Goal: Transaction & Acquisition: Purchase product/service

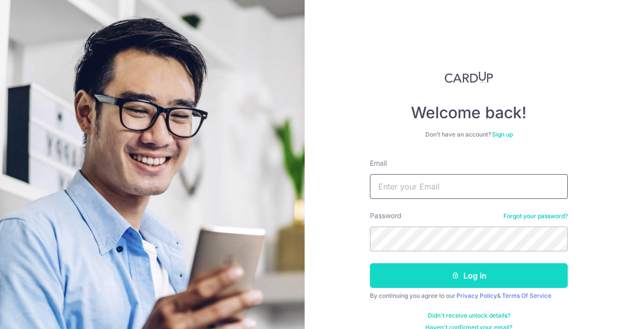
type input "jssy02@hotmail.com"
click at [434, 273] on button "Log in" at bounding box center [469, 275] width 198 height 25
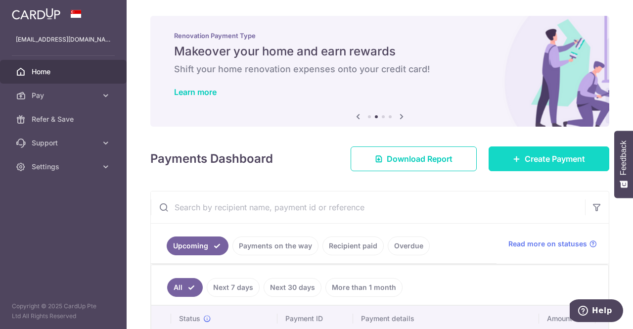
click at [505, 152] on link "Create Payment" at bounding box center [549, 158] width 121 height 25
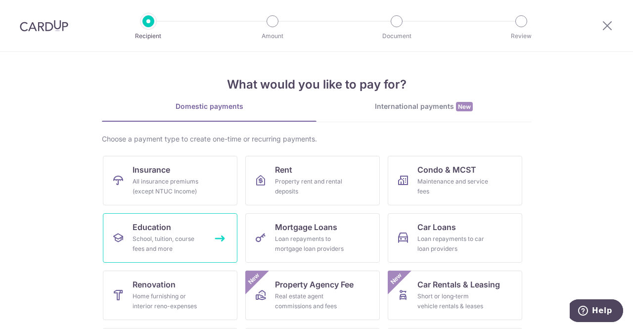
click at [148, 239] on div "School, tuition, course fees and more" at bounding box center [168, 244] width 71 height 20
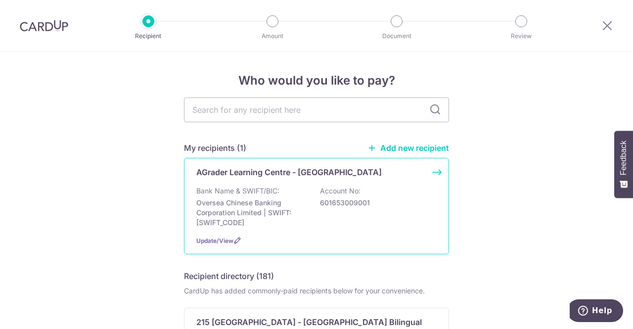
click at [306, 211] on div "Bank Name & SWIFT/BIC: Oversea Chinese Banking Corporation Limited | SWIFT: OCB…" at bounding box center [316, 207] width 240 height 42
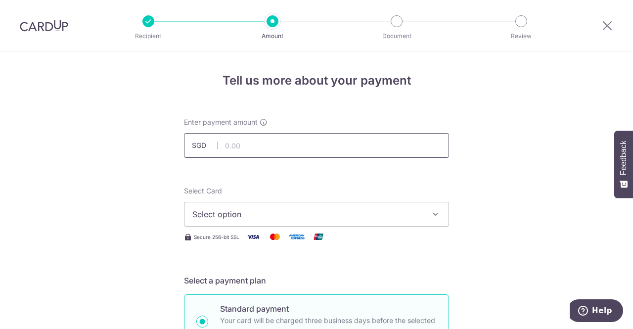
click at [248, 152] on input "text" at bounding box center [316, 145] width 265 height 25
type input "434.91"
click at [265, 214] on span "Select option" at bounding box center [307, 214] width 230 height 12
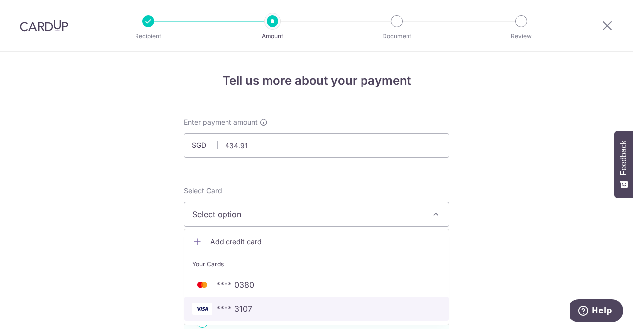
click at [271, 314] on link "**** 3107" at bounding box center [316, 309] width 264 height 24
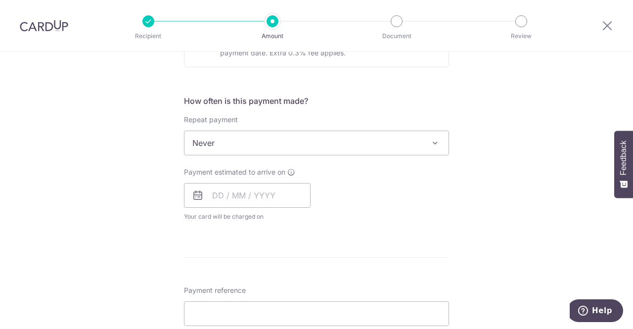
scroll to position [340, 0]
click at [237, 200] on input "text" at bounding box center [247, 194] width 127 height 25
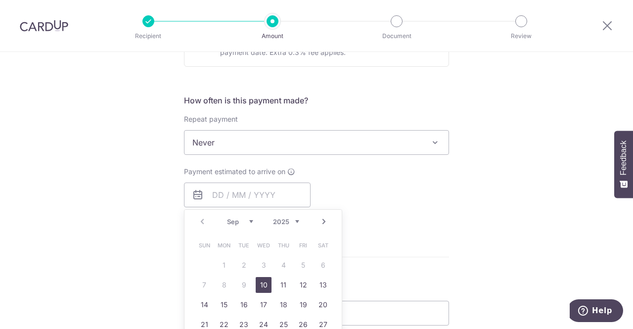
click at [262, 283] on link "10" at bounding box center [264, 285] width 16 height 16
type input "[DATE]"
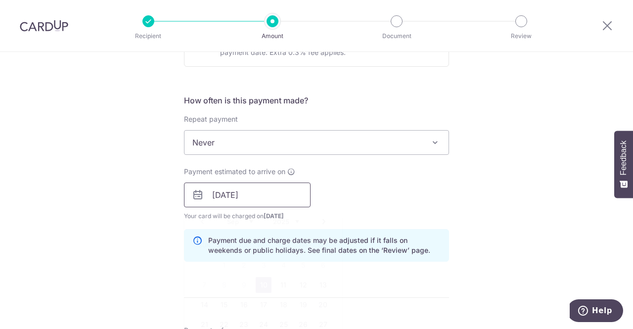
click at [257, 196] on input "[DATE]" at bounding box center [247, 194] width 127 height 25
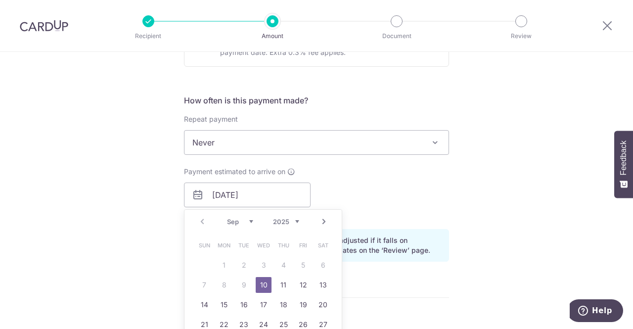
click at [261, 285] on link "10" at bounding box center [264, 285] width 16 height 16
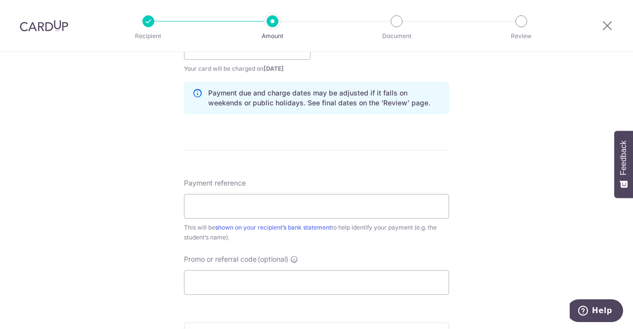
scroll to position [489, 0]
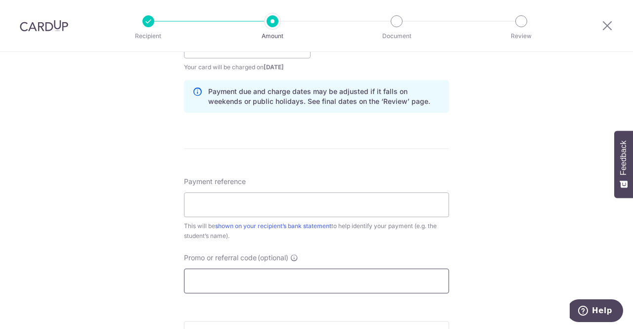
click at [228, 276] on input "Promo or referral code (optional)" at bounding box center [316, 281] width 265 height 25
paste input "OFF225"
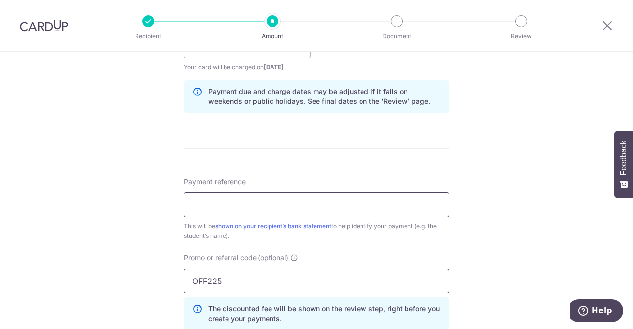
type input "OFF225"
click at [256, 204] on input "Payment reference" at bounding box center [316, 204] width 265 height 25
drag, startPoint x: 249, startPoint y: 200, endPoint x: 232, endPoint y: 202, distance: 16.9
click at [232, 202] on input "Invoice no13205 Sherlyne Koh" at bounding box center [316, 204] width 265 height 25
type input "Invoice no16759 Sherlyne Koh"
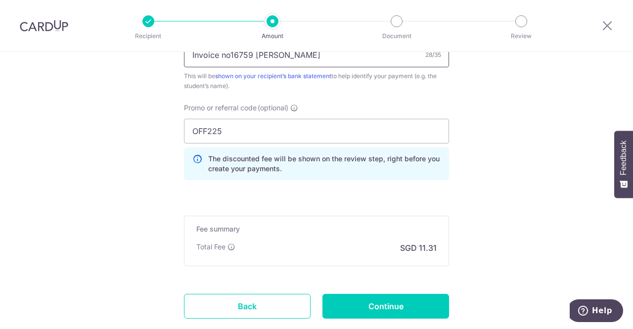
scroll to position [642, 0]
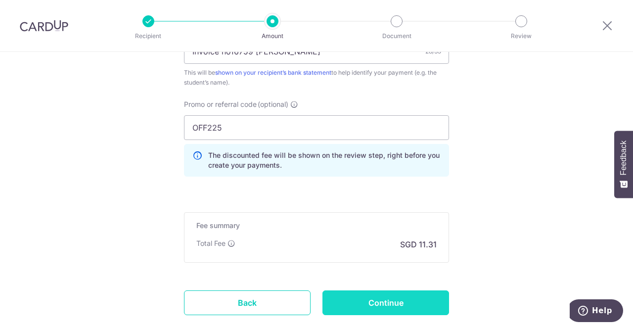
click at [395, 307] on input "Continue" at bounding box center [385, 302] width 127 height 25
type input "Create Schedule"
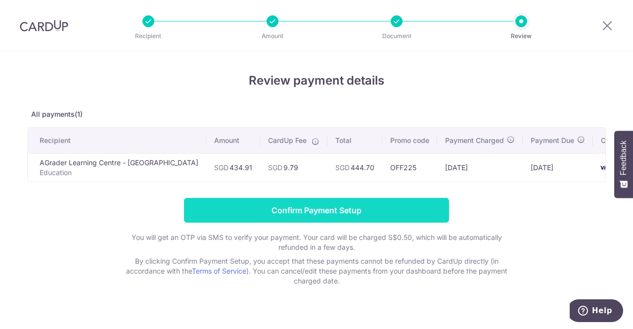
click at [373, 213] on input "Confirm Payment Setup" at bounding box center [316, 210] width 265 height 25
